Goal: Information Seeking & Learning: Check status

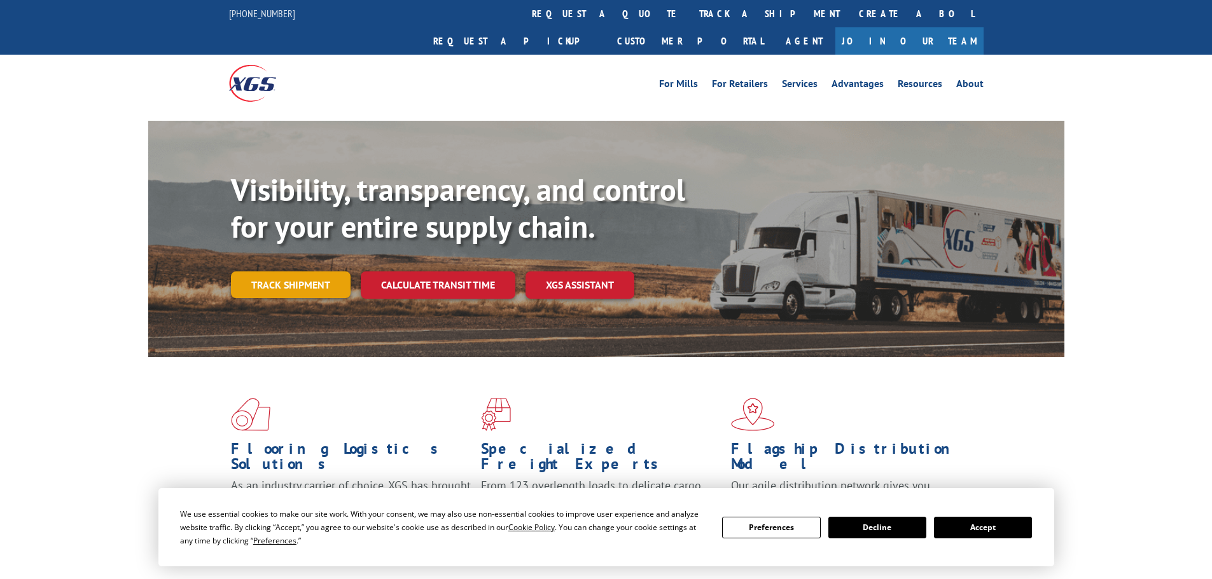
click at [295, 272] on link "Track shipment" at bounding box center [291, 285] width 120 height 27
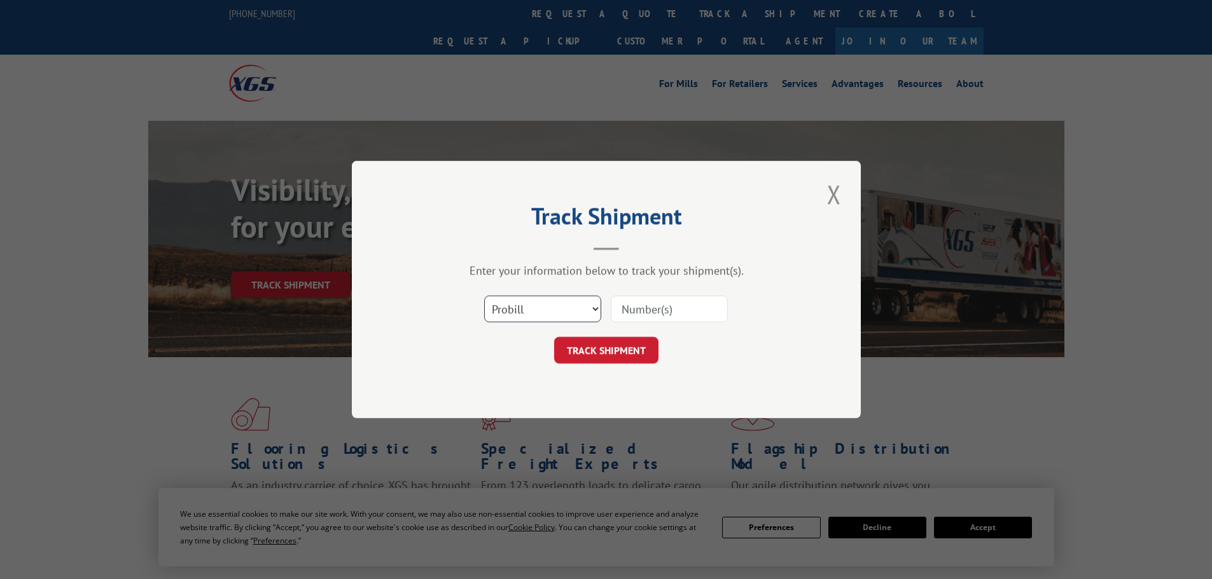
click at [513, 310] on select "Select category... Probill BOL PO" at bounding box center [542, 309] width 117 height 27
select select "bol"
click at [484, 296] on select "Select category... Probill BOL PO" at bounding box center [542, 309] width 117 height 27
click at [693, 306] on input at bounding box center [669, 309] width 117 height 27
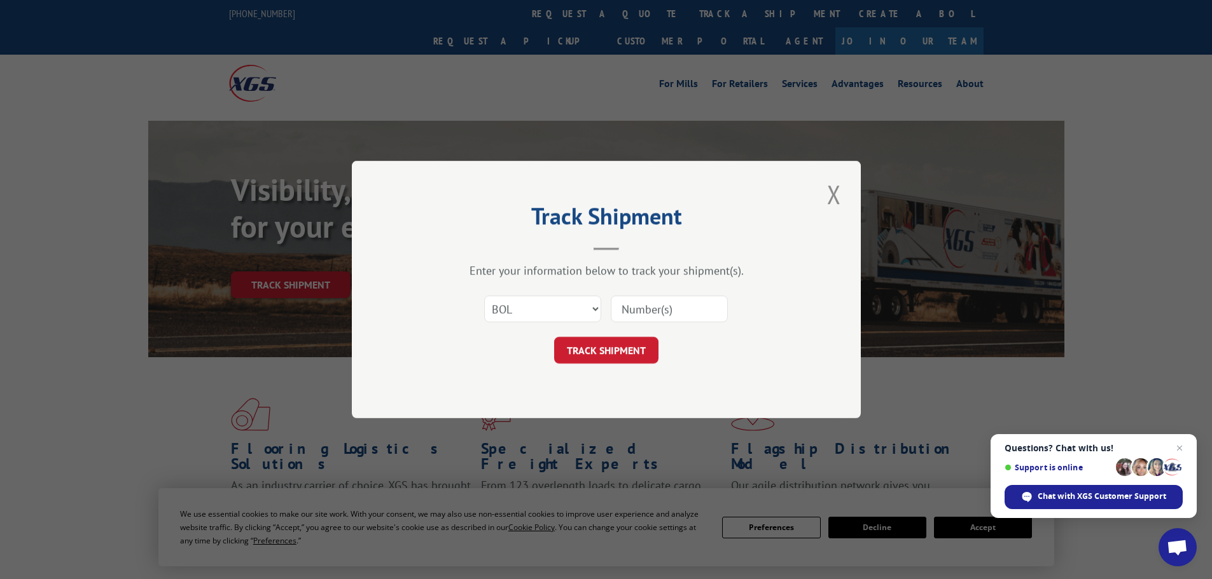
paste input "4865999"
type input "4865999"
click at [620, 343] on button "TRACK SHIPMENT" at bounding box center [606, 350] width 104 height 27
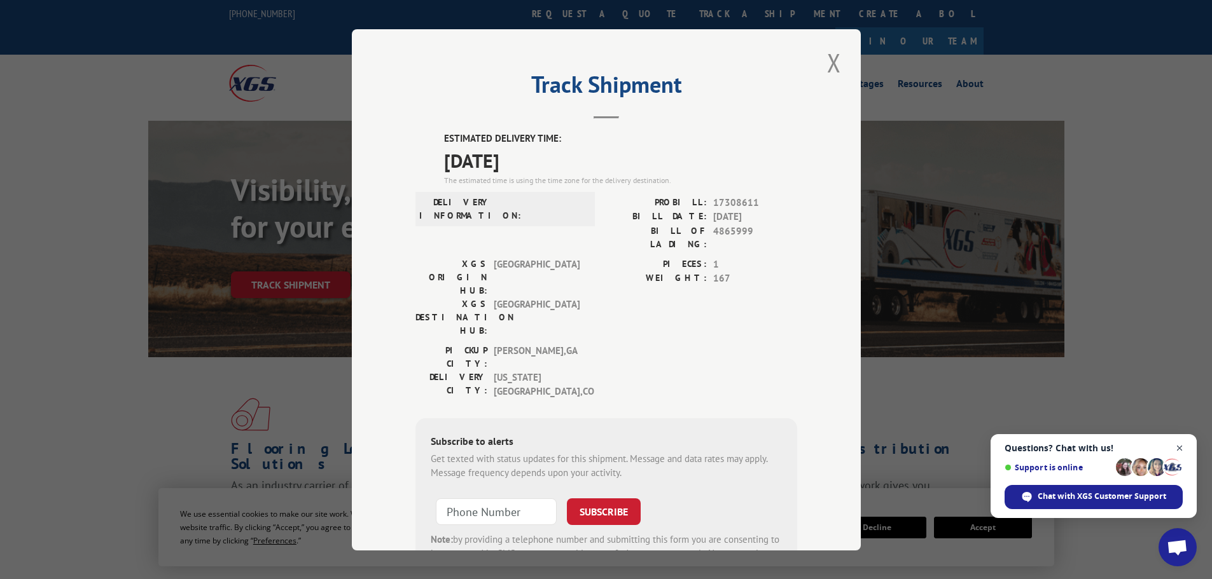
click at [1179, 443] on span "Open chat" at bounding box center [1180, 449] width 16 height 16
